Goal: Book appointment/travel/reservation

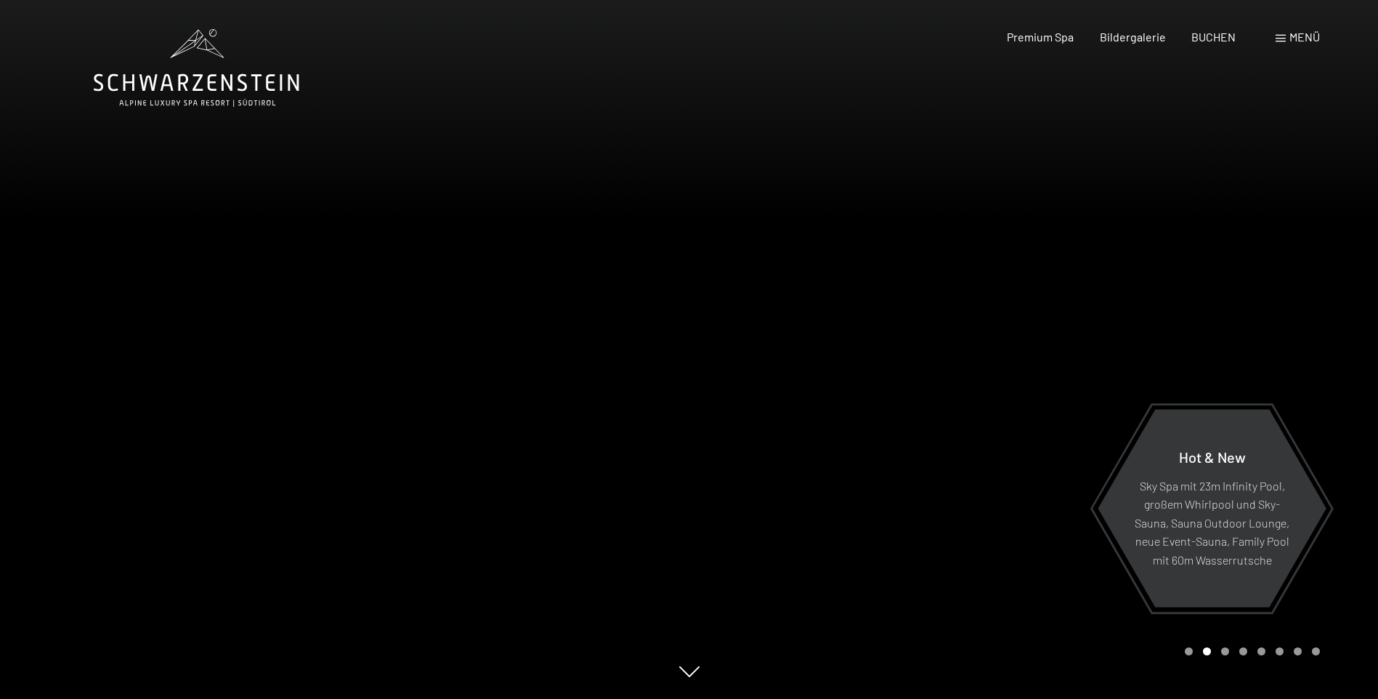
drag, startPoint x: 899, startPoint y: 303, endPoint x: 1118, endPoint y: 251, distance: 225.3
click at [1117, 252] on div at bounding box center [1033, 349] width 689 height 699
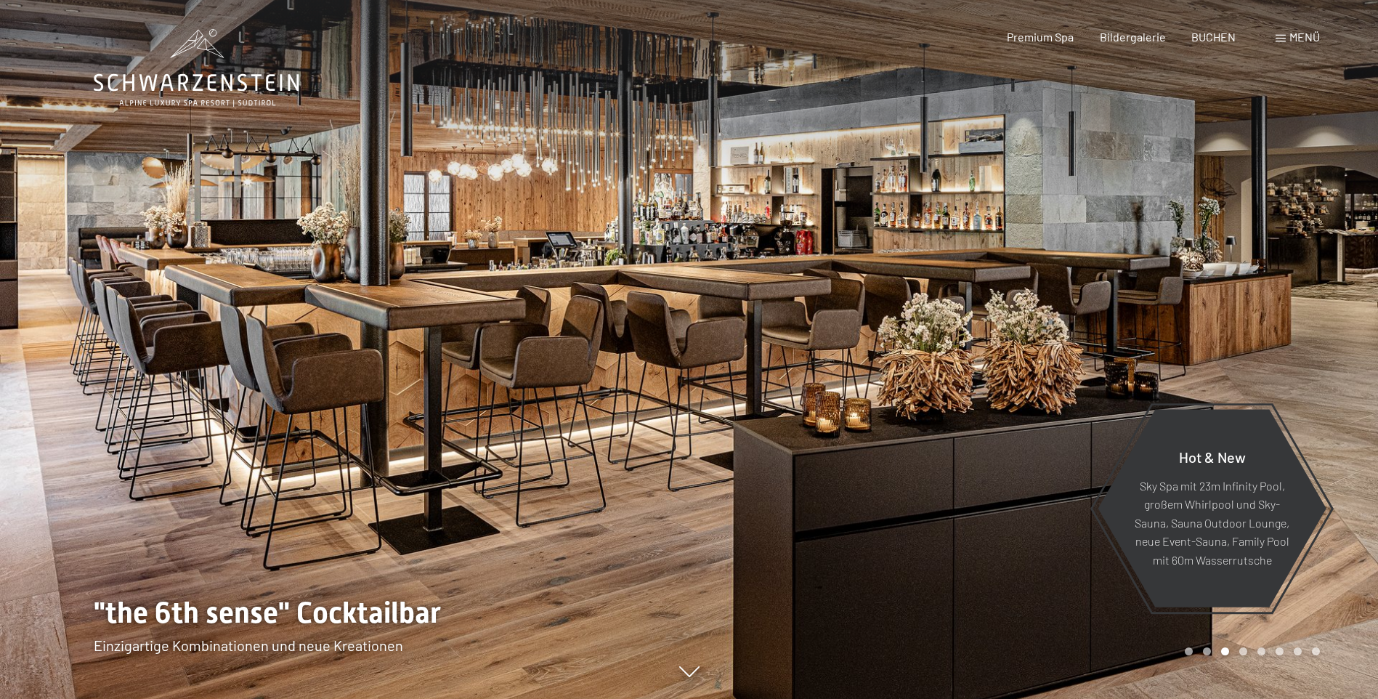
click at [1312, 309] on div at bounding box center [1033, 349] width 689 height 699
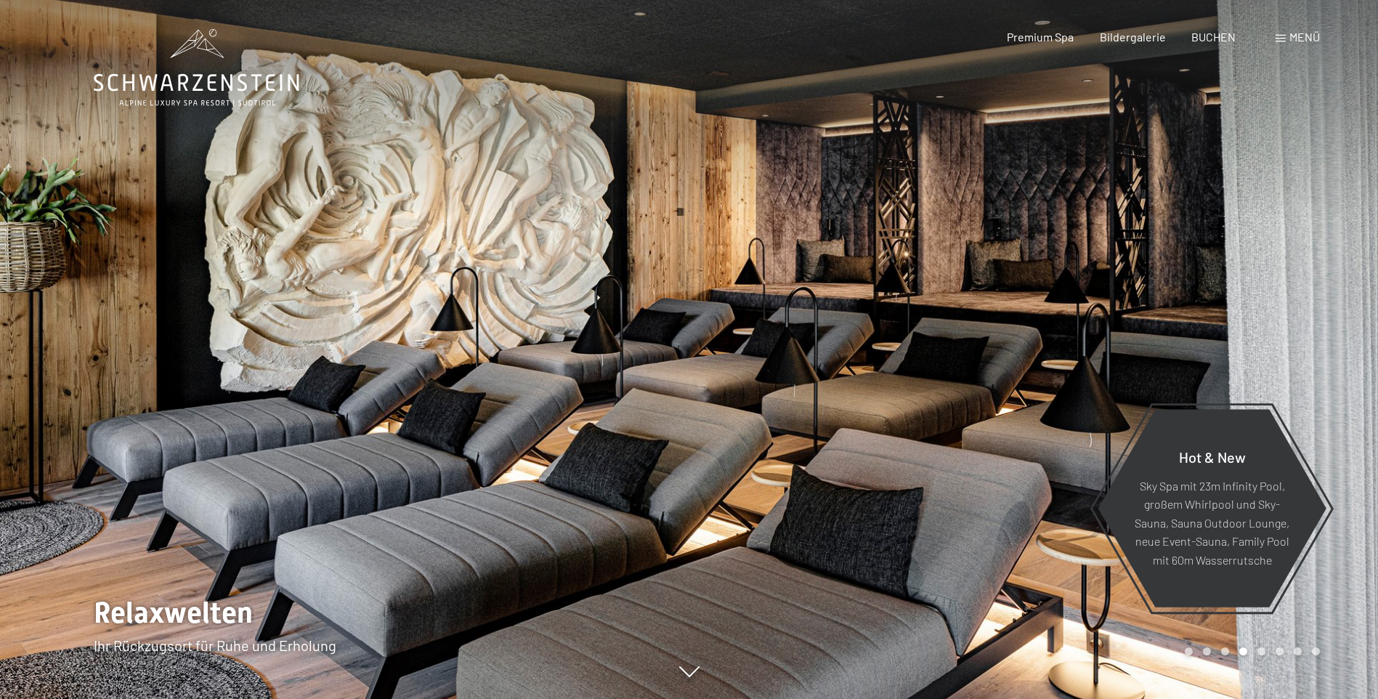
click at [1312, 309] on div at bounding box center [1033, 349] width 689 height 699
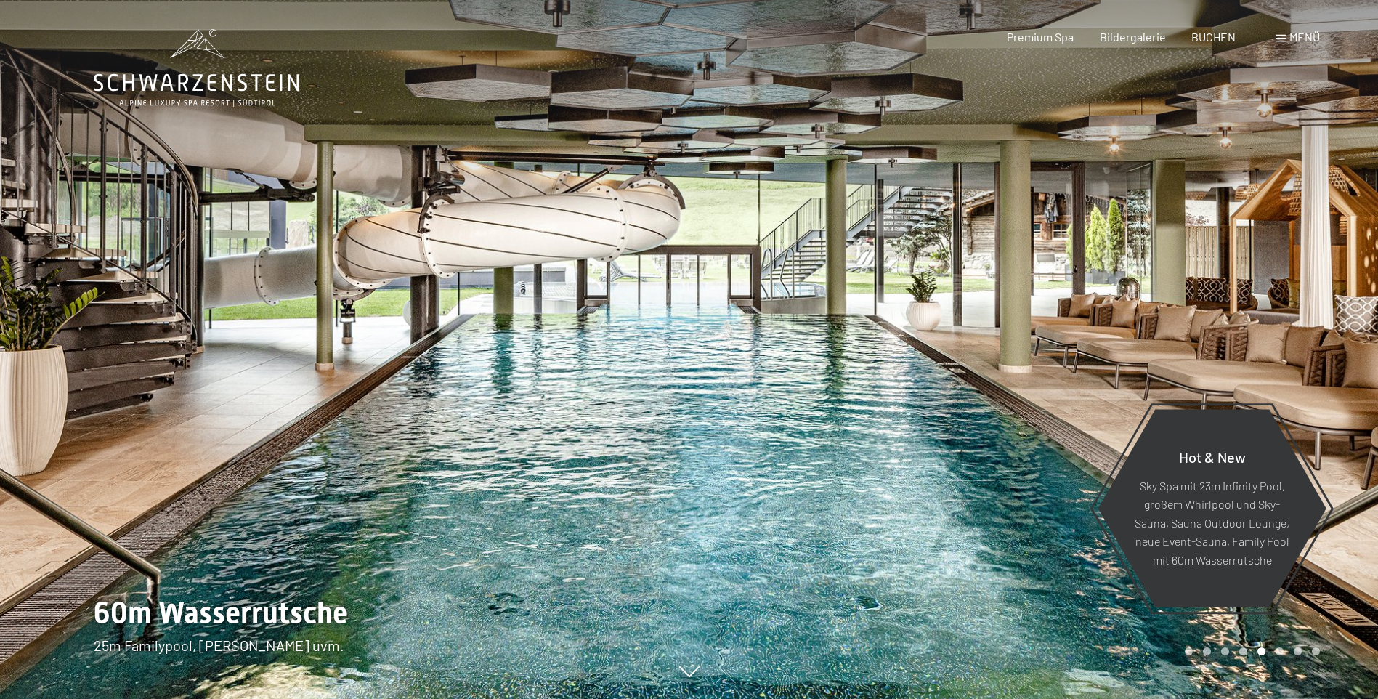
click at [1295, 304] on div at bounding box center [1033, 349] width 689 height 699
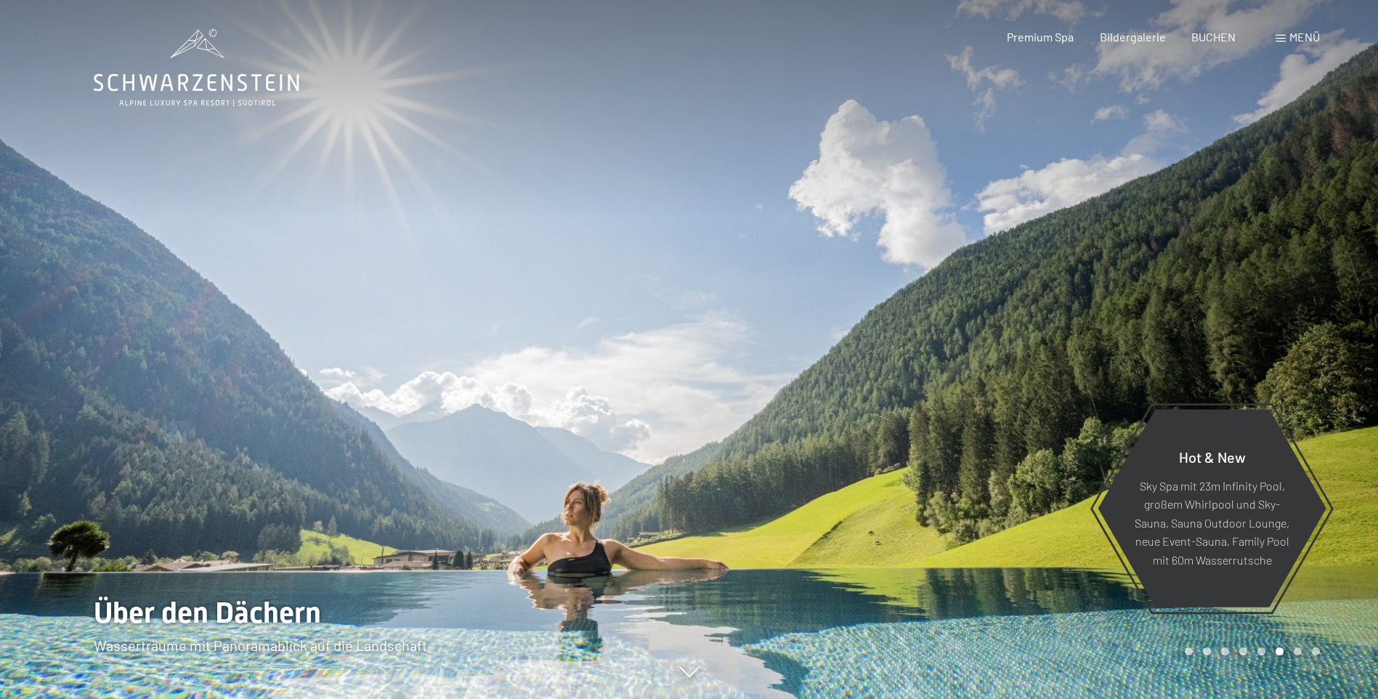
click at [1295, 304] on div at bounding box center [1033, 349] width 689 height 699
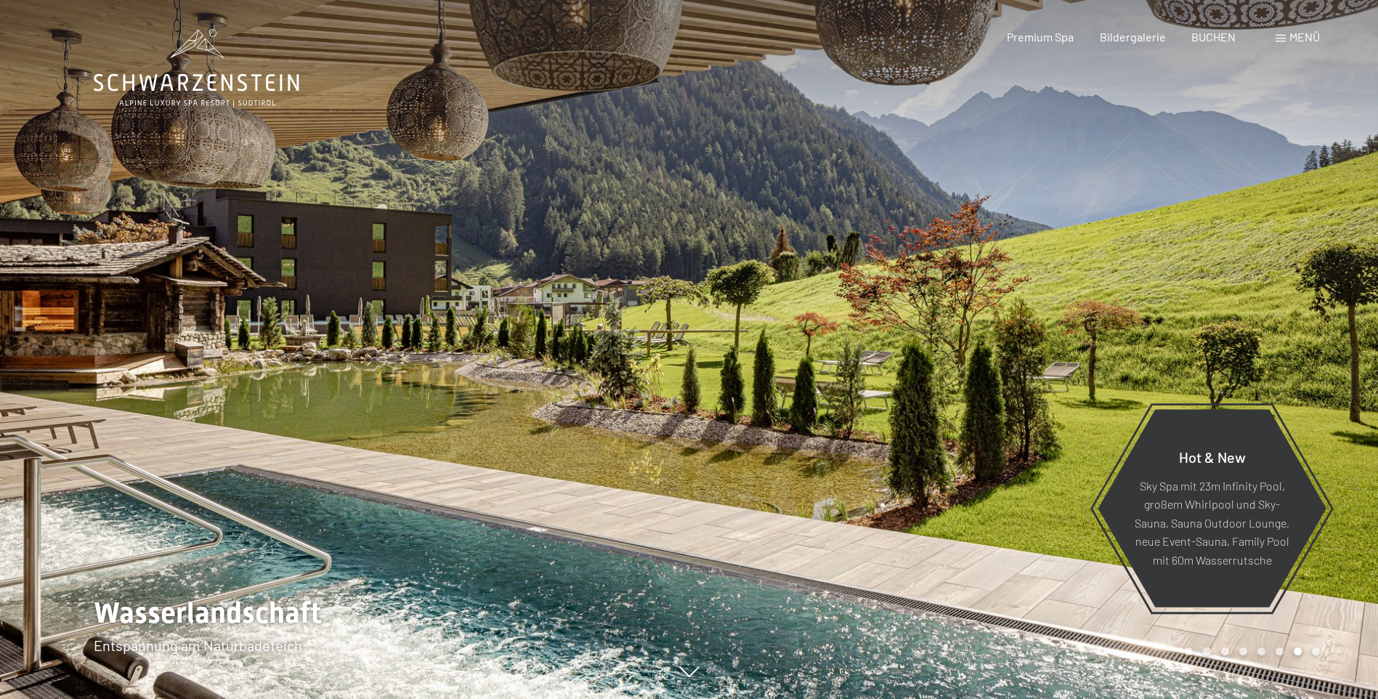
click at [1283, 34] on div "Menü" at bounding box center [1298, 37] width 44 height 16
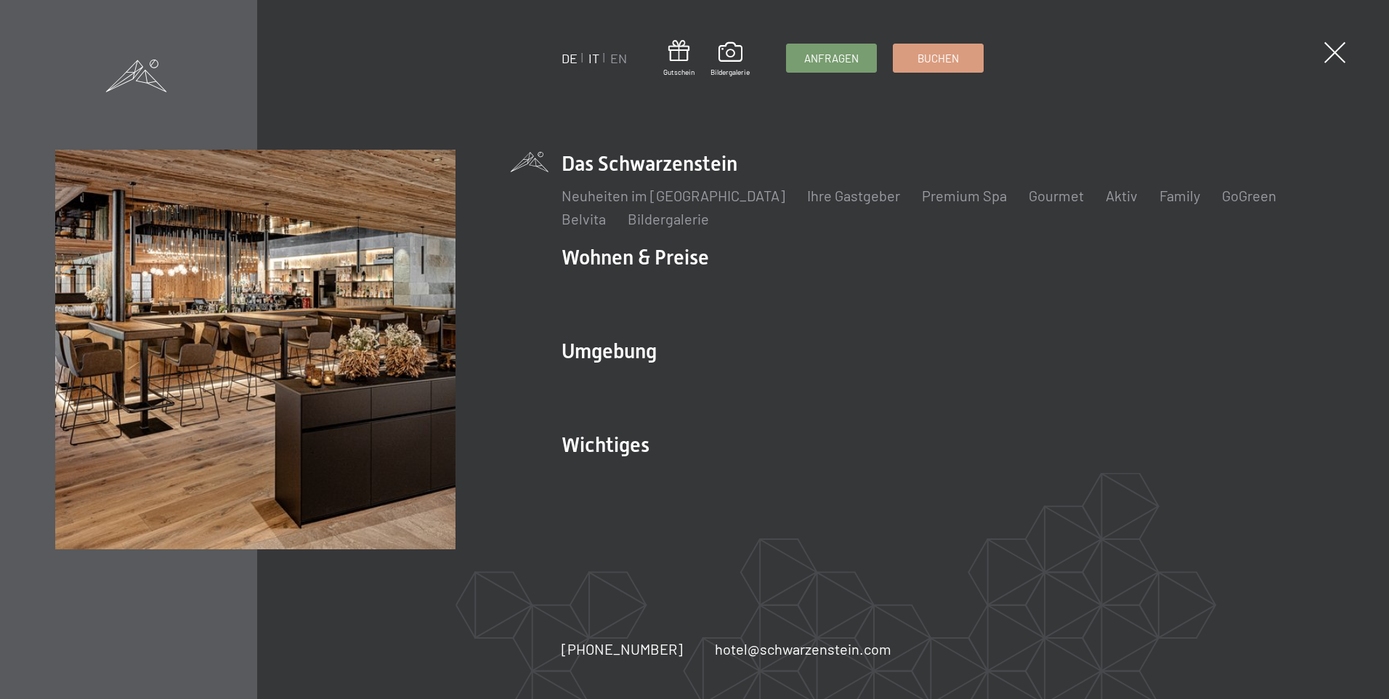
click at [595, 56] on link "IT" at bounding box center [593, 58] width 11 height 16
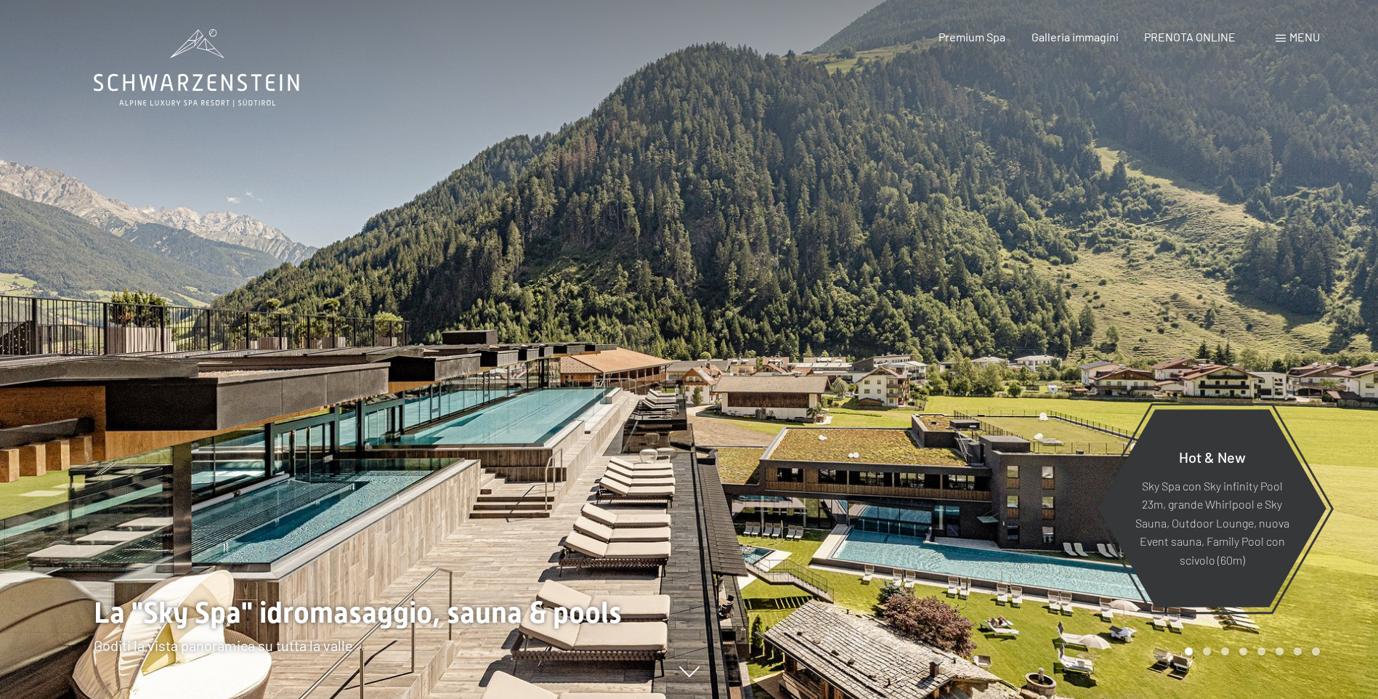
click at [1287, 36] on div "Menu" at bounding box center [1298, 37] width 44 height 16
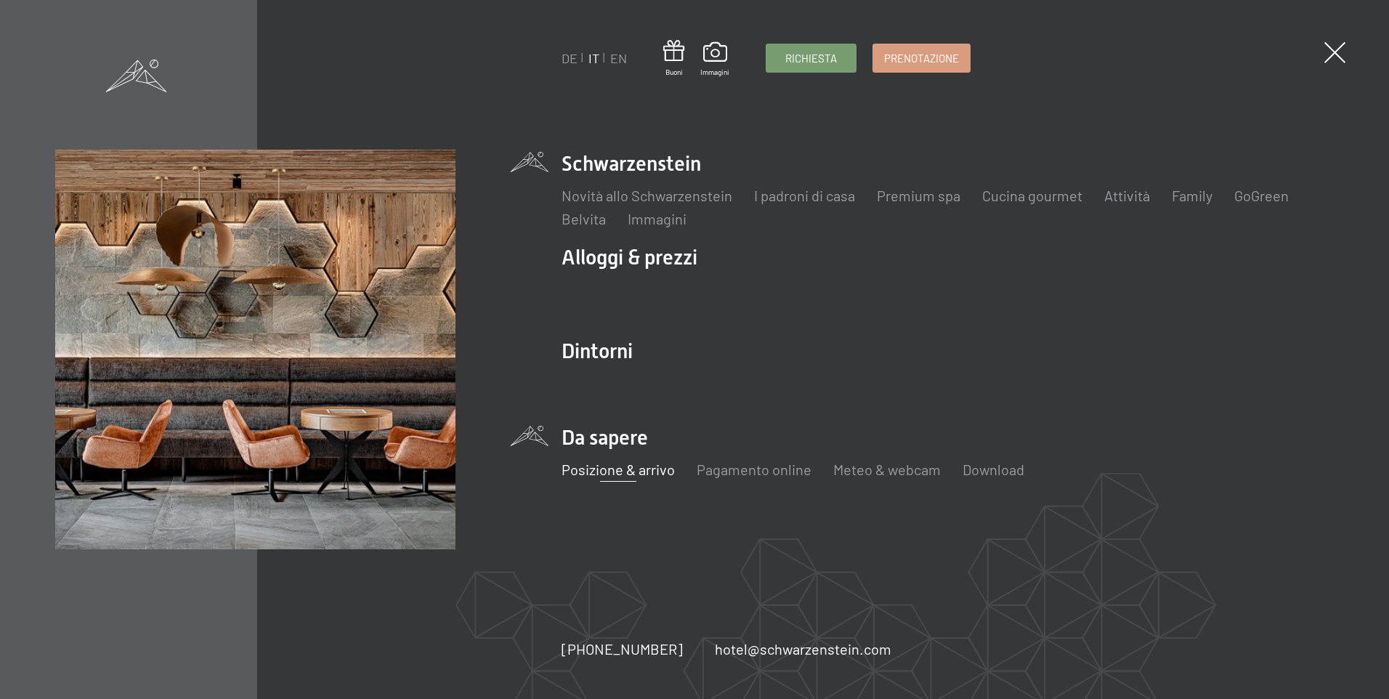
click at [607, 468] on link "Posizione & arrivo" at bounding box center [617, 469] width 113 height 17
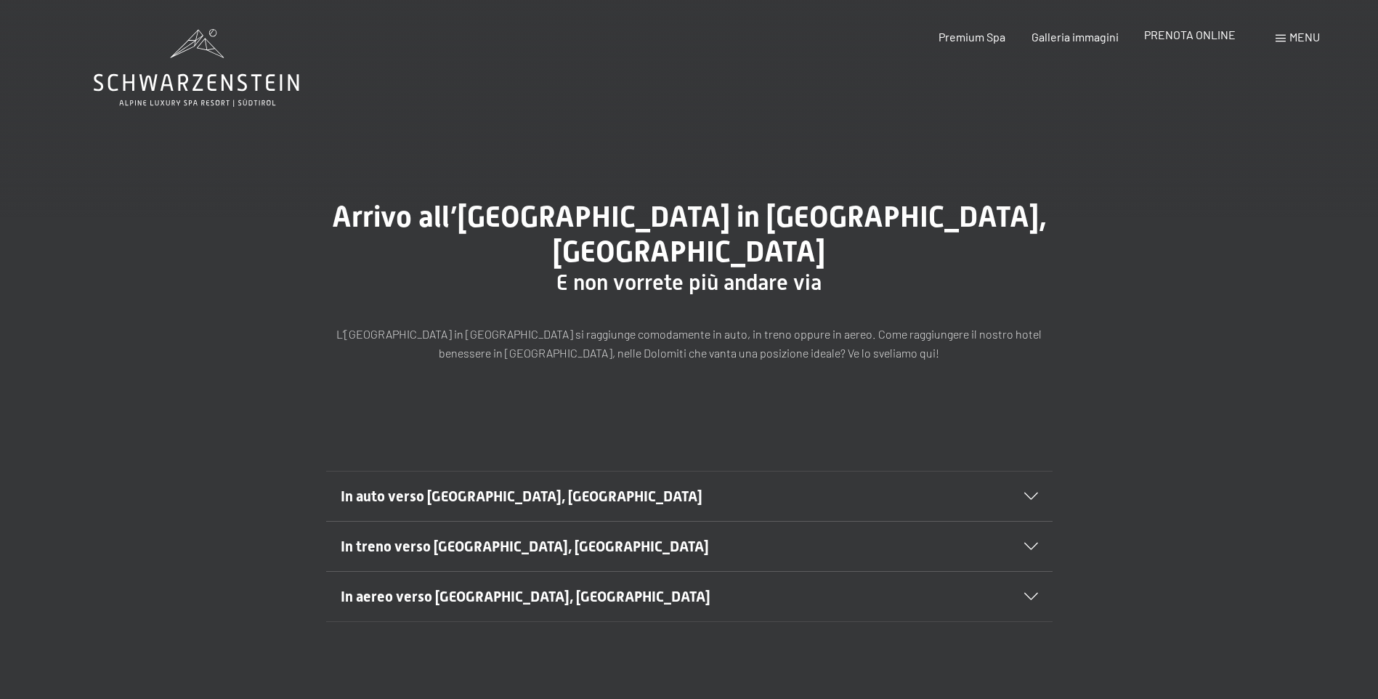
click at [1193, 30] on span "PRENOTA ONLINE" at bounding box center [1190, 35] width 92 height 14
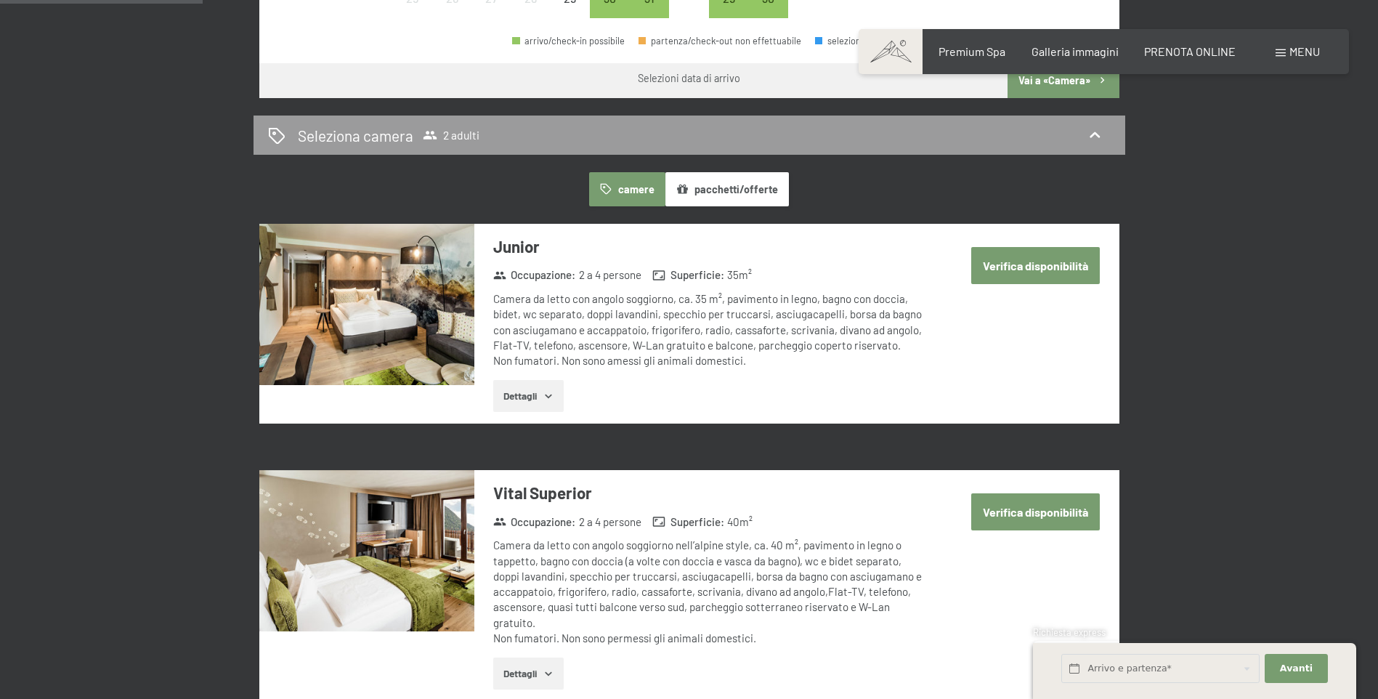
scroll to position [872, 0]
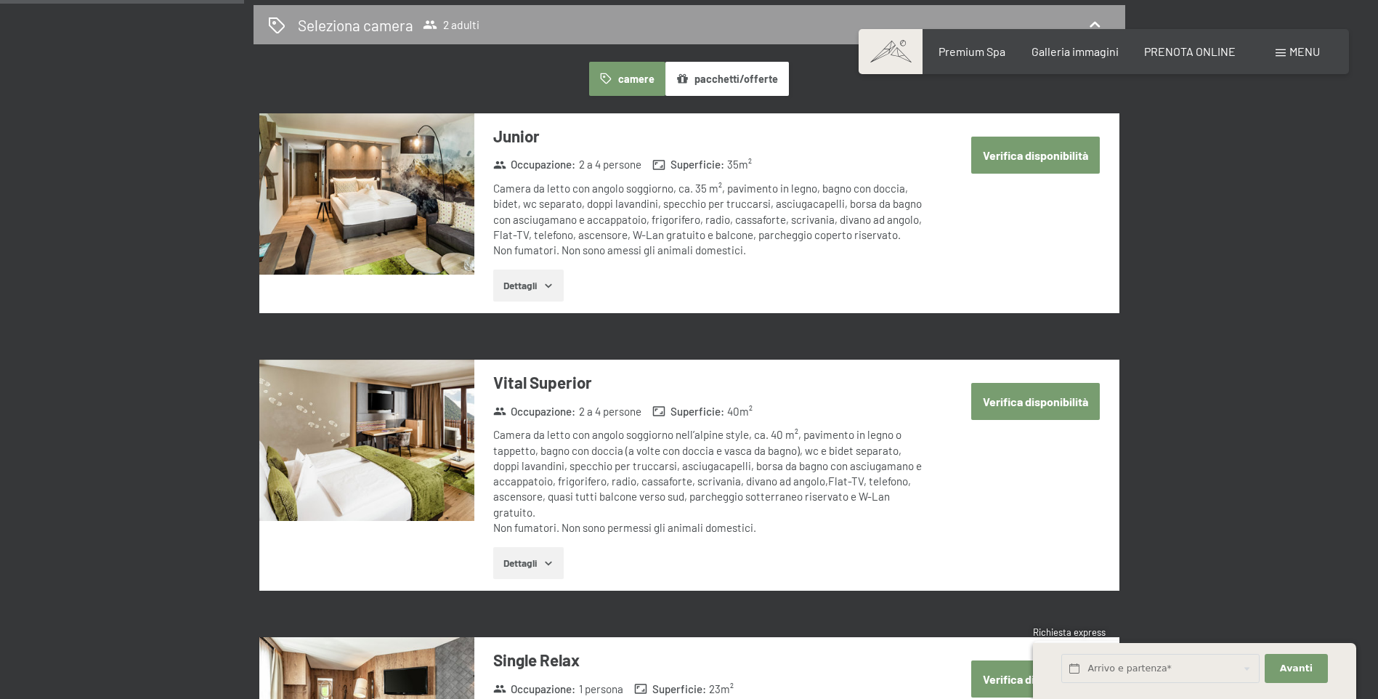
click at [532, 289] on button "Dettagli" at bounding box center [528, 285] width 70 height 32
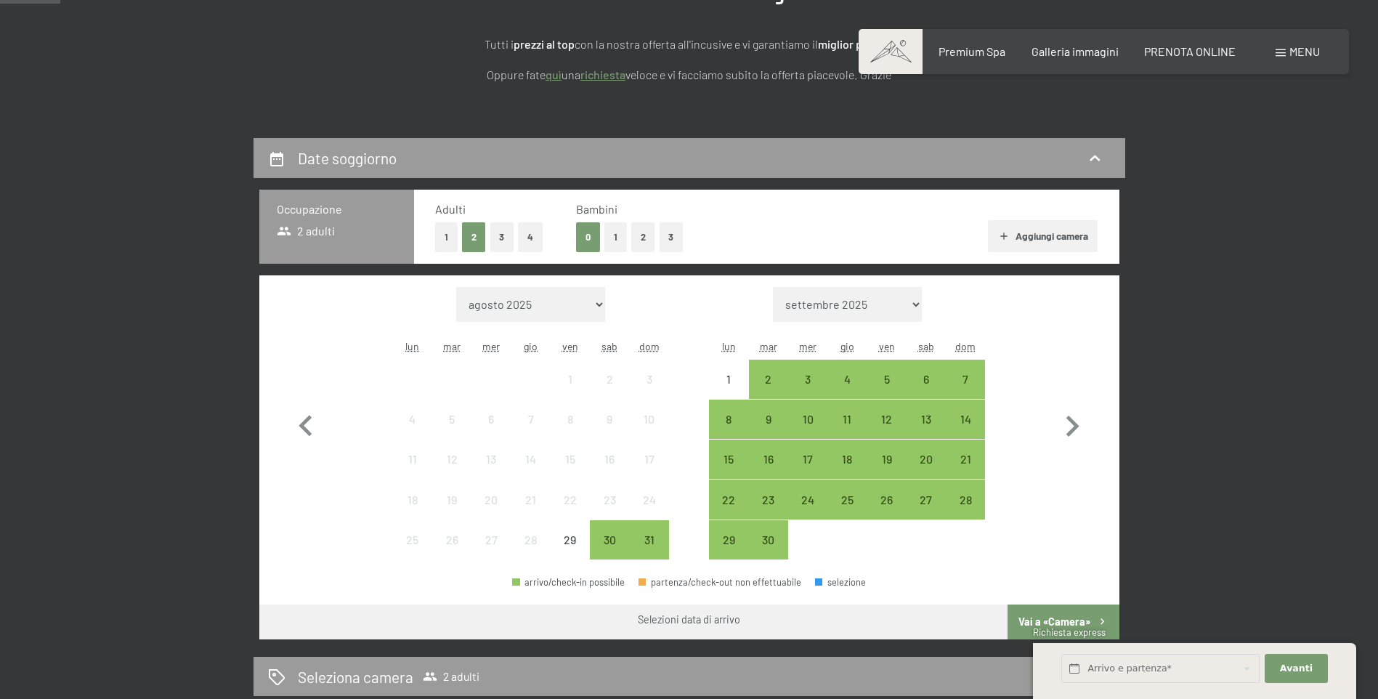
scroll to position [218, 0]
